Goal: Check status: Check status

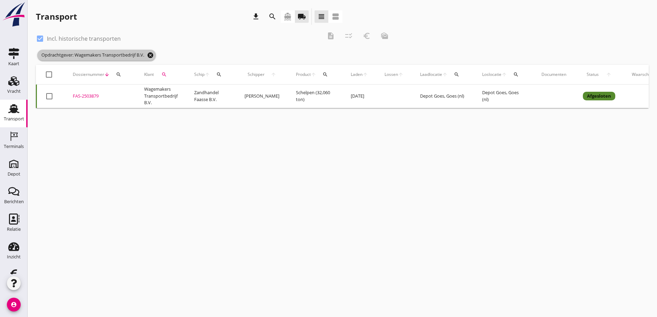
click at [151, 56] on icon "cancel" at bounding box center [150, 55] width 7 height 7
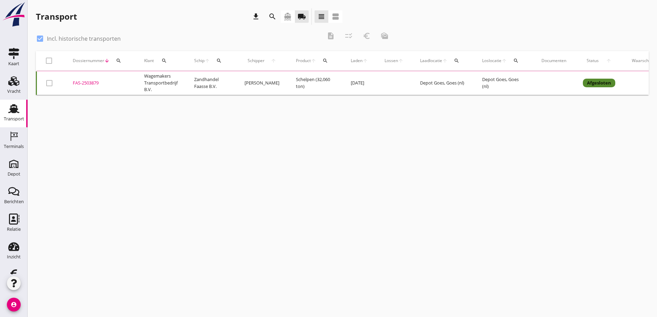
click at [12, 109] on use at bounding box center [13, 108] width 11 height 9
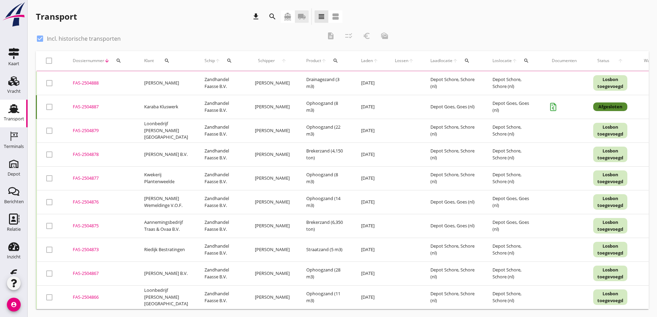
click at [301, 17] on icon "local_shipping" at bounding box center [302, 16] width 8 height 8
click at [86, 104] on div "FAS-2504887" at bounding box center [100, 106] width 55 height 7
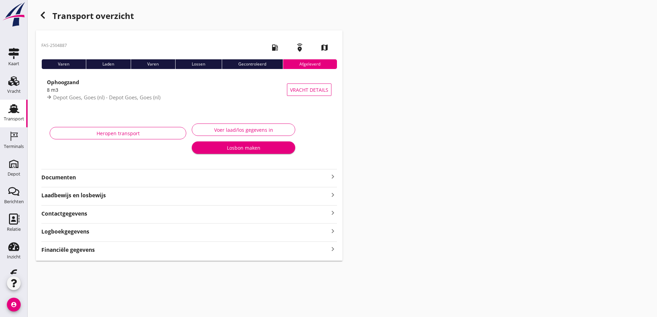
click at [71, 176] on strong "Documenten" at bounding box center [184, 178] width 287 height 8
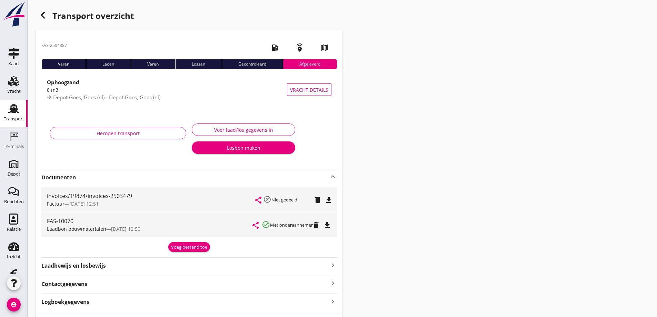
click at [45, 16] on icon "button" at bounding box center [43, 15] width 8 height 8
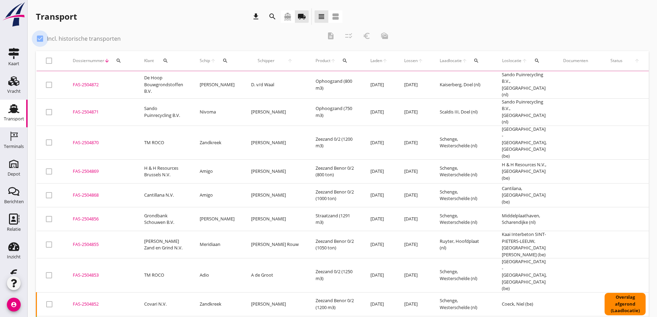
click at [42, 37] on div at bounding box center [40, 39] width 12 height 12
checkbox input "false"
